Goal: Transaction & Acquisition: Purchase product/service

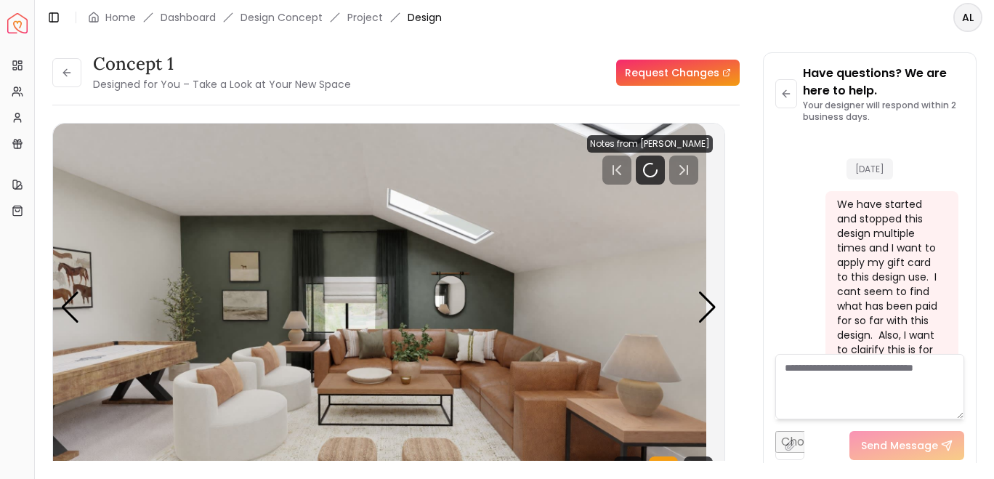
scroll to position [3554, 0]
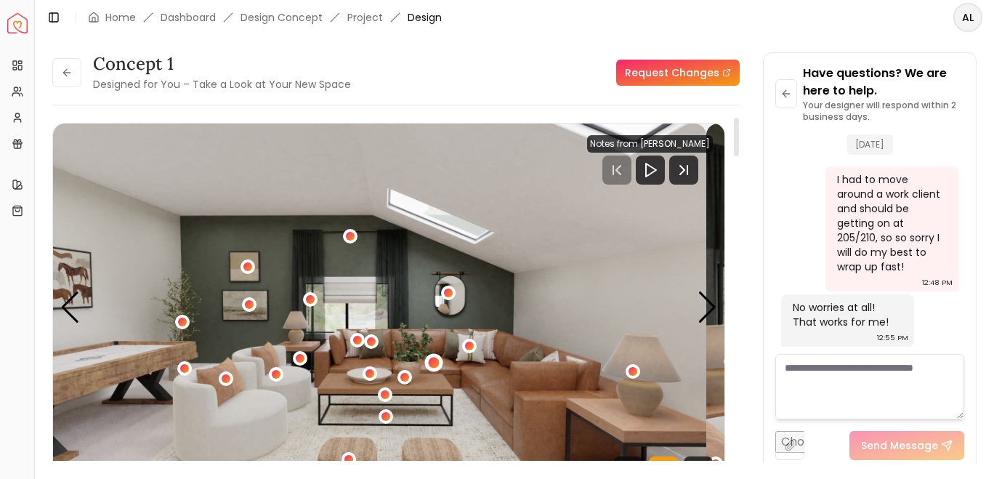
click at [439, 368] on div "1 / 6" at bounding box center [433, 362] width 11 height 11
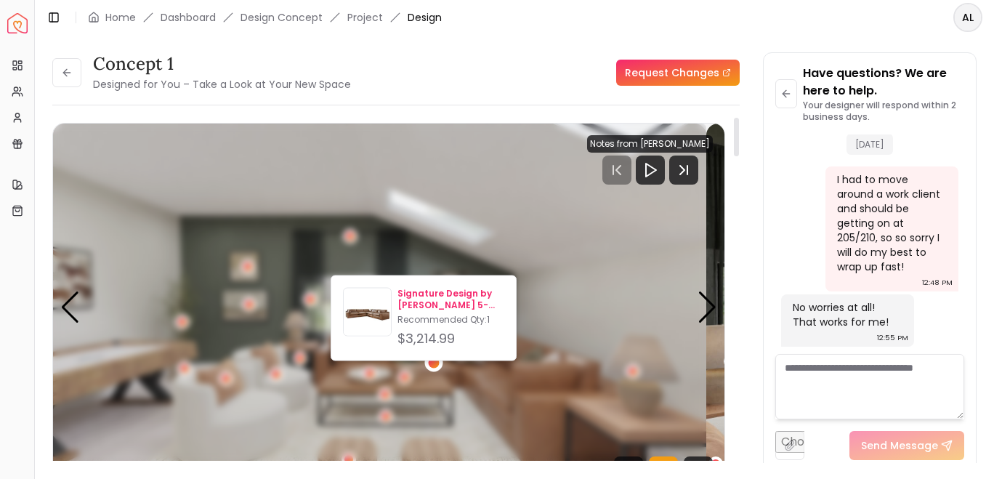
click at [468, 299] on p "Signature Design by Ashley Emilia 5-Piece L-Shaped Sectional in Caramel" at bounding box center [450, 299] width 107 height 23
